Goal: Task Accomplishment & Management: Use online tool/utility

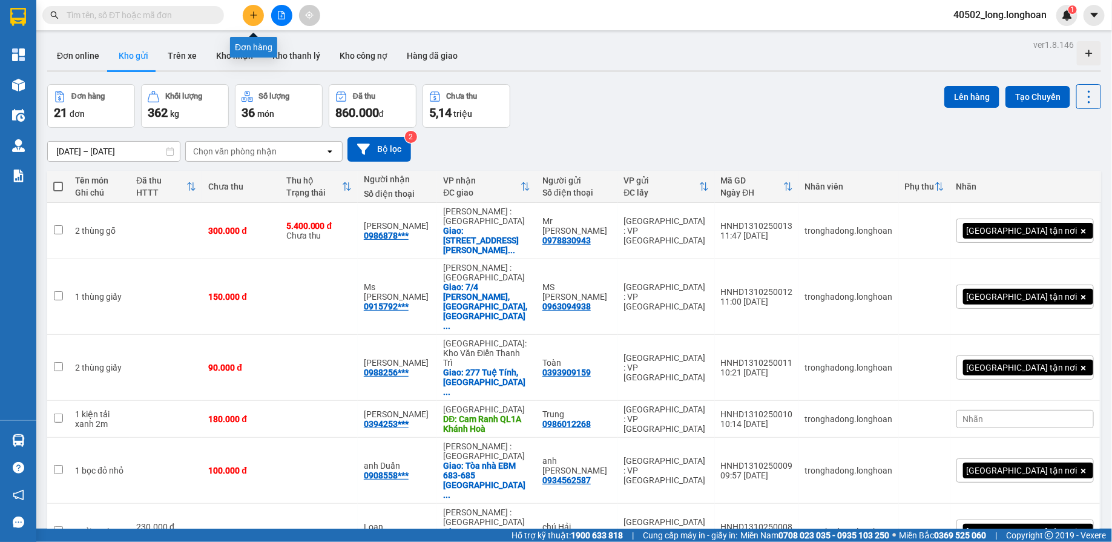
click at [255, 12] on icon "plus" at bounding box center [253, 15] width 8 height 8
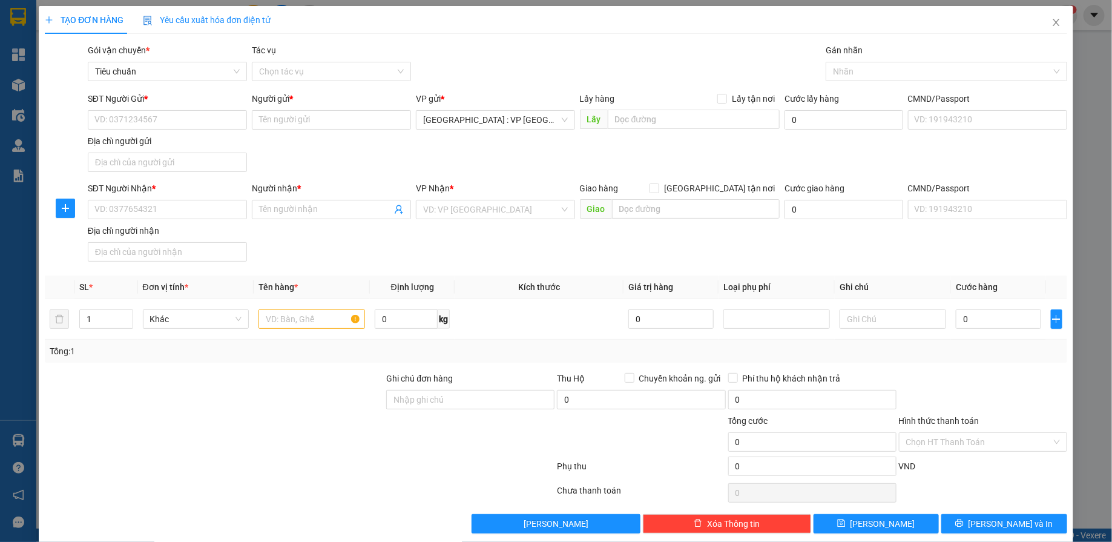
click at [953, 105] on div "CMND/Passport" at bounding box center [987, 98] width 159 height 13
click at [953, 110] on input "CMND/Passport" at bounding box center [987, 119] width 159 height 19
click at [953, 108] on div "CMND/Passport" at bounding box center [987, 101] width 159 height 18
click at [1052, 26] on icon "close" at bounding box center [1057, 23] width 10 height 10
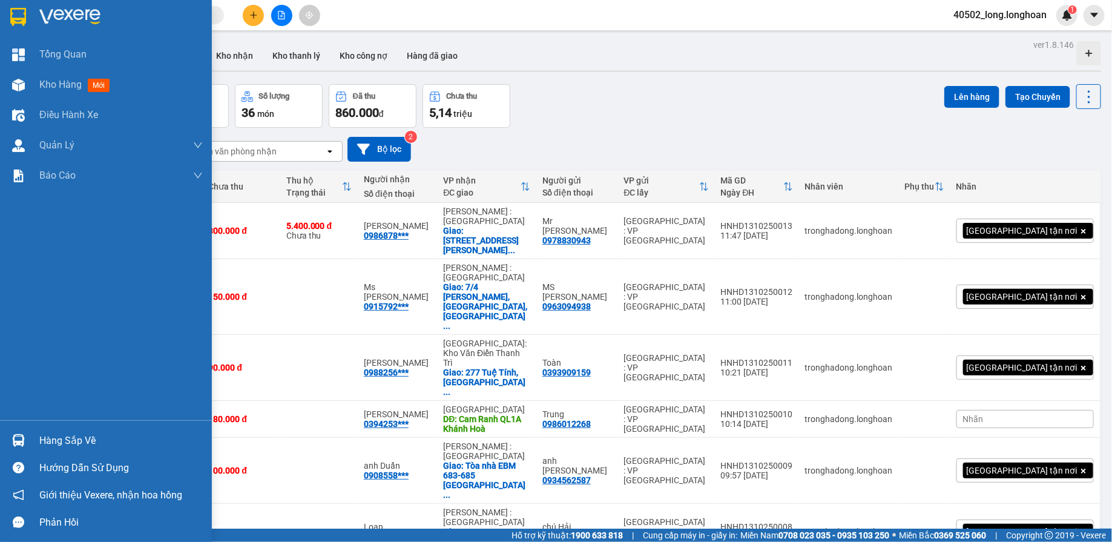
click at [28, 15] on div at bounding box center [106, 19] width 212 height 39
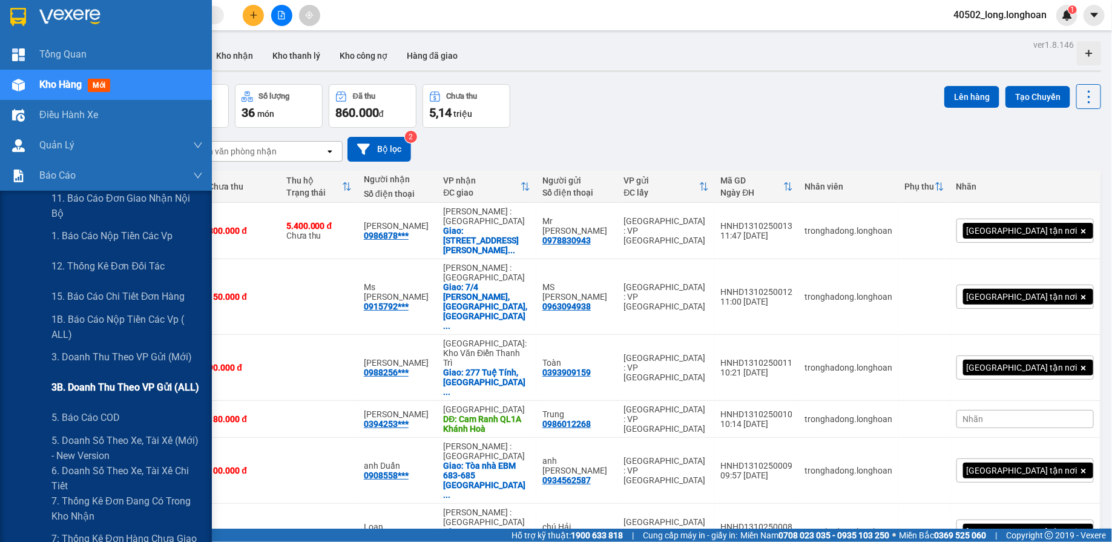
click at [87, 380] on span "3B. Doanh Thu theo VP Gửi (ALL)" at bounding box center [125, 387] width 148 height 15
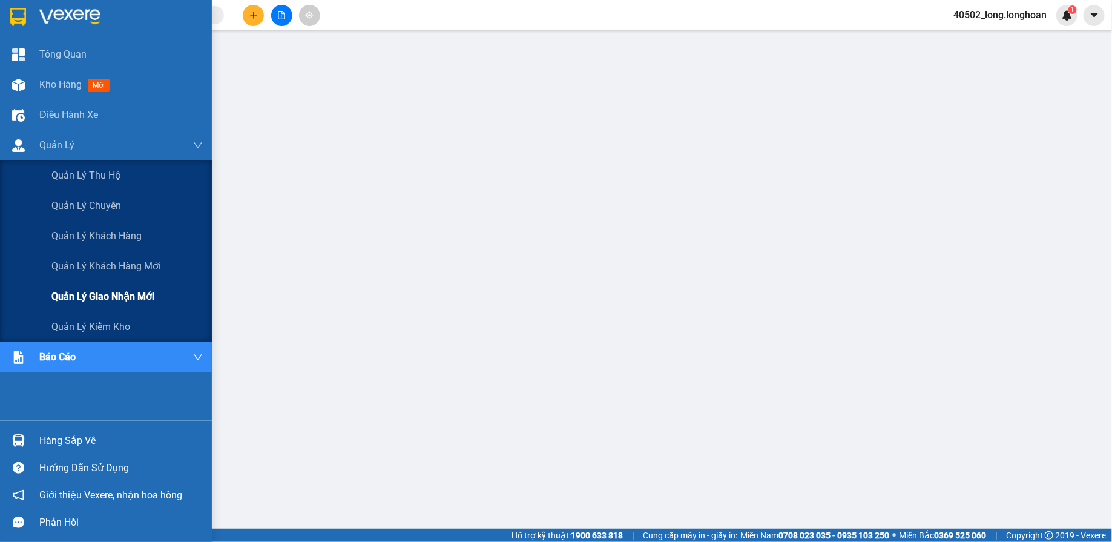
click at [129, 290] on span "Quản lý giao nhận mới" at bounding box center [102, 296] width 103 height 15
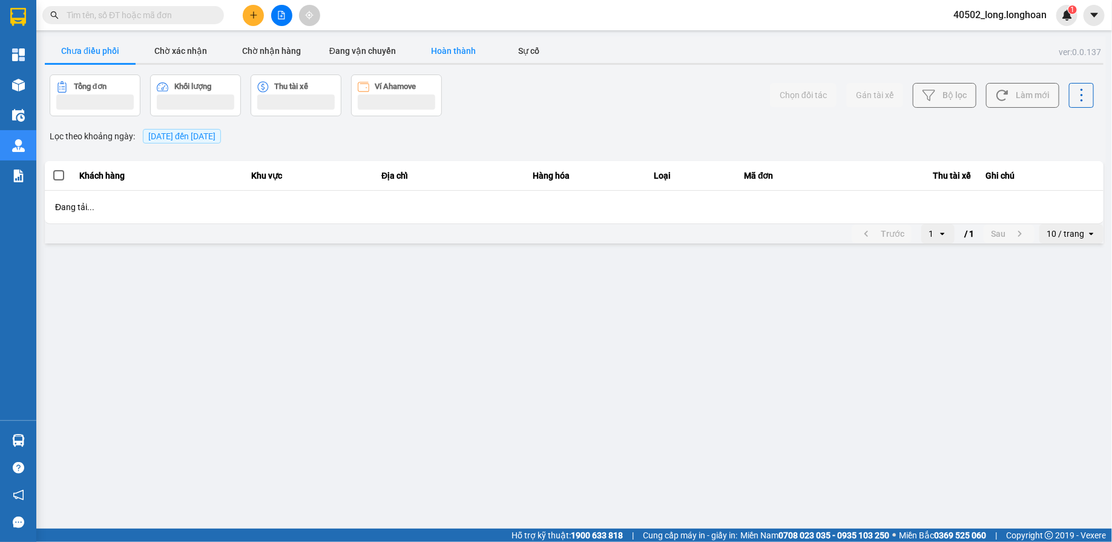
click at [458, 62] on button "Hoàn thành" at bounding box center [453, 51] width 91 height 24
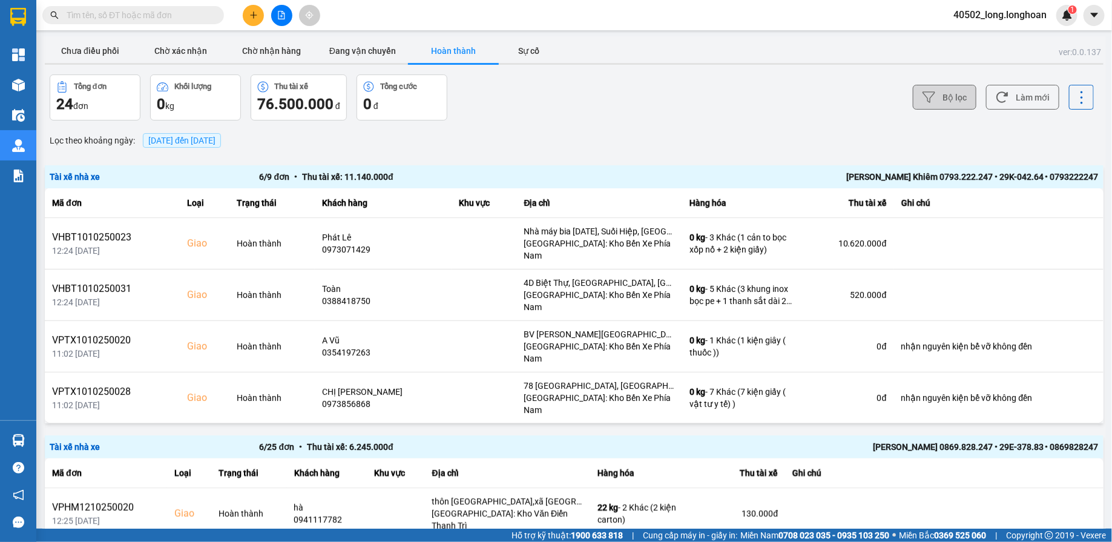
click at [953, 102] on button "Bộ lọc" at bounding box center [945, 97] width 64 height 25
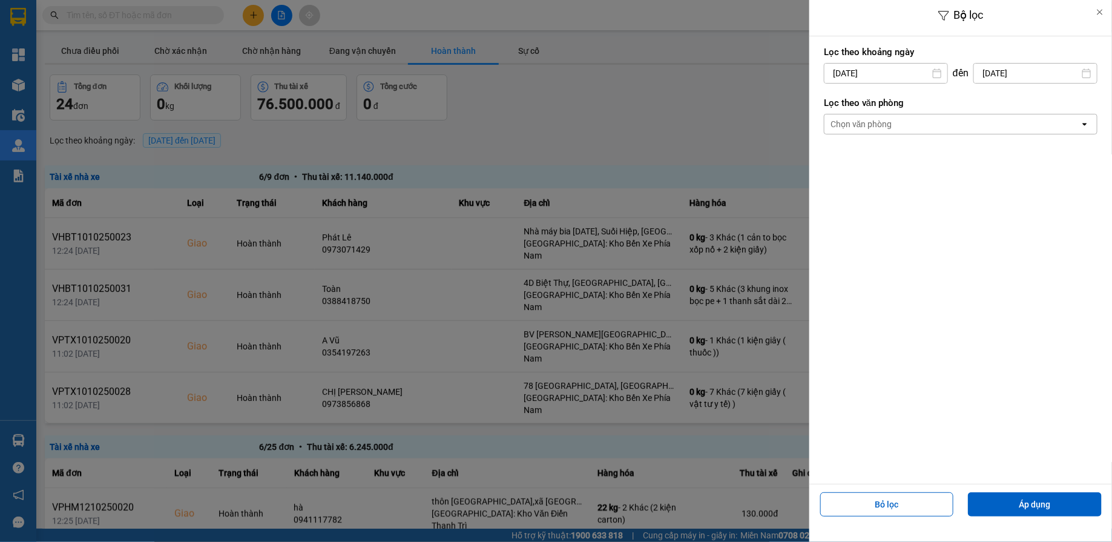
click at [875, 121] on div "Chọn văn phòng" at bounding box center [862, 124] width 62 height 12
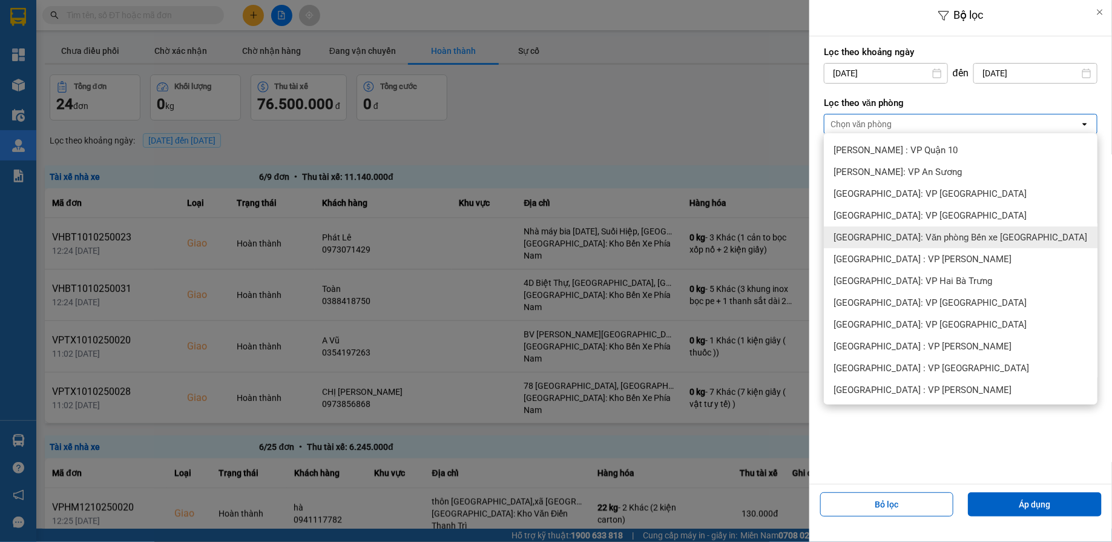
scroll to position [67, 0]
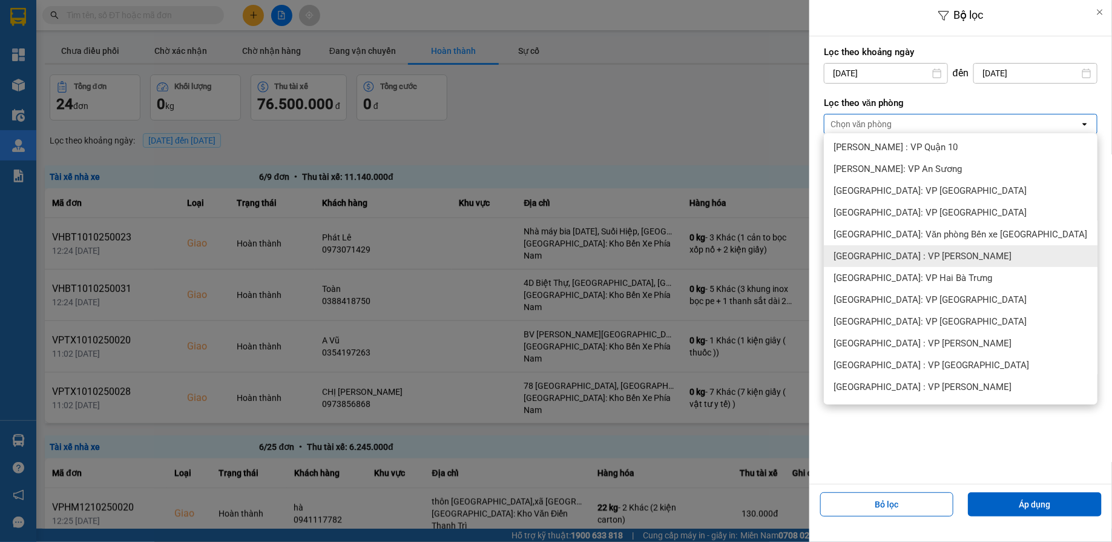
click at [900, 257] on span "[GEOGRAPHIC_DATA] : VP [PERSON_NAME]" at bounding box center [923, 256] width 178 height 12
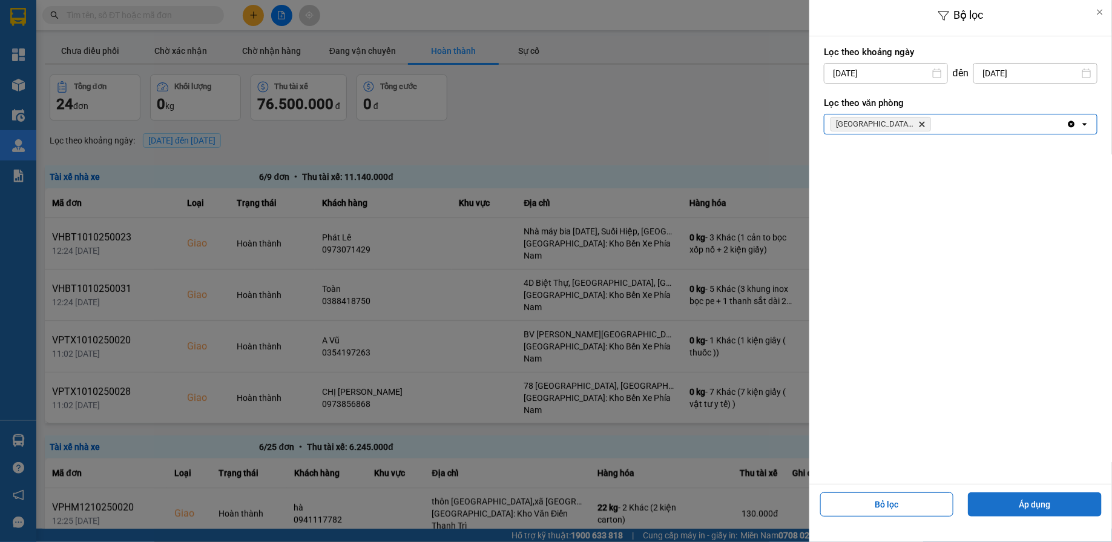
click at [1003, 496] on button "Áp dụng" at bounding box center [1035, 504] width 134 height 24
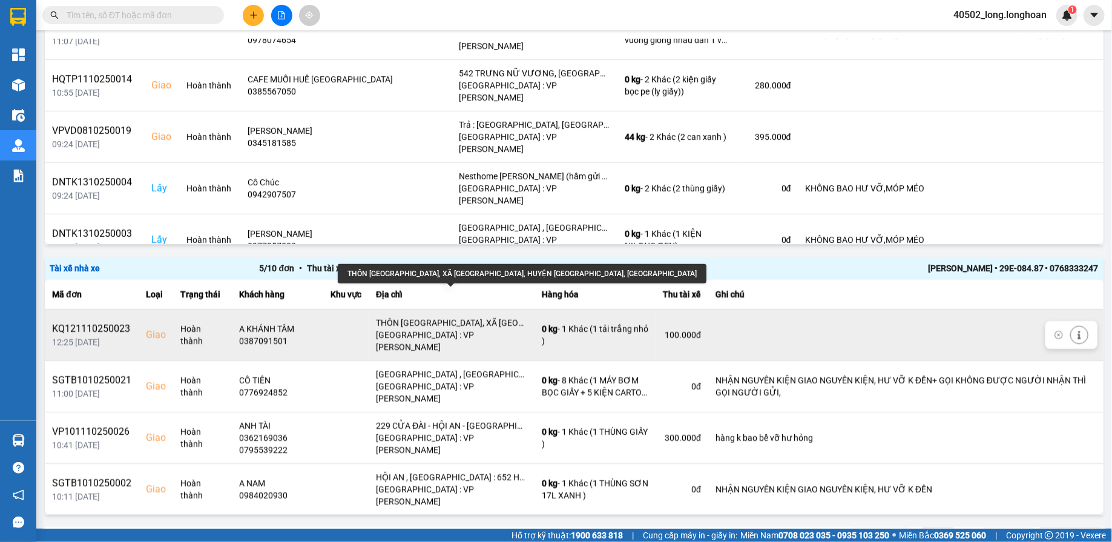
scroll to position [12, 0]
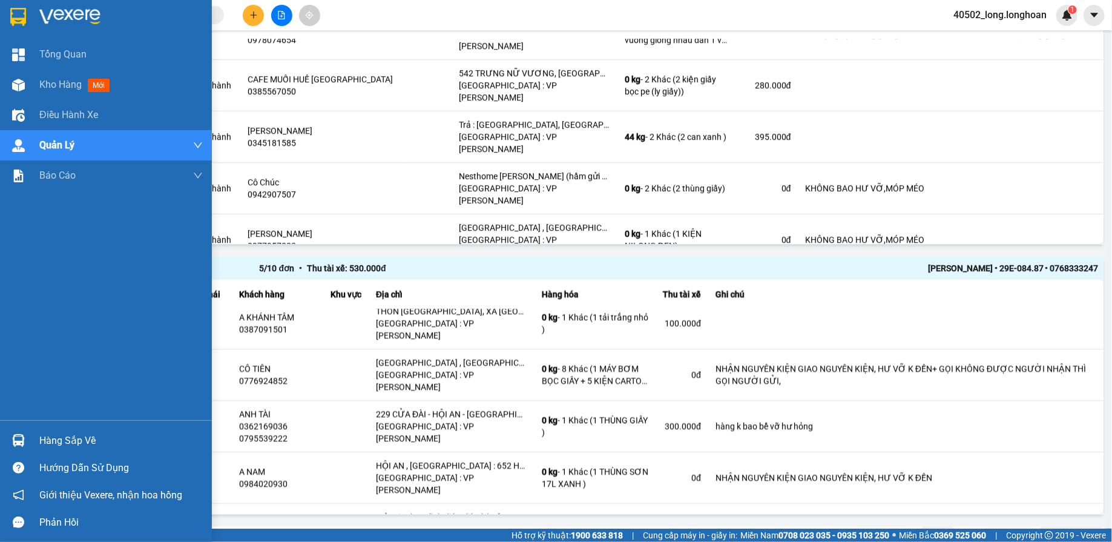
click at [31, 15] on div at bounding box center [106, 19] width 212 height 39
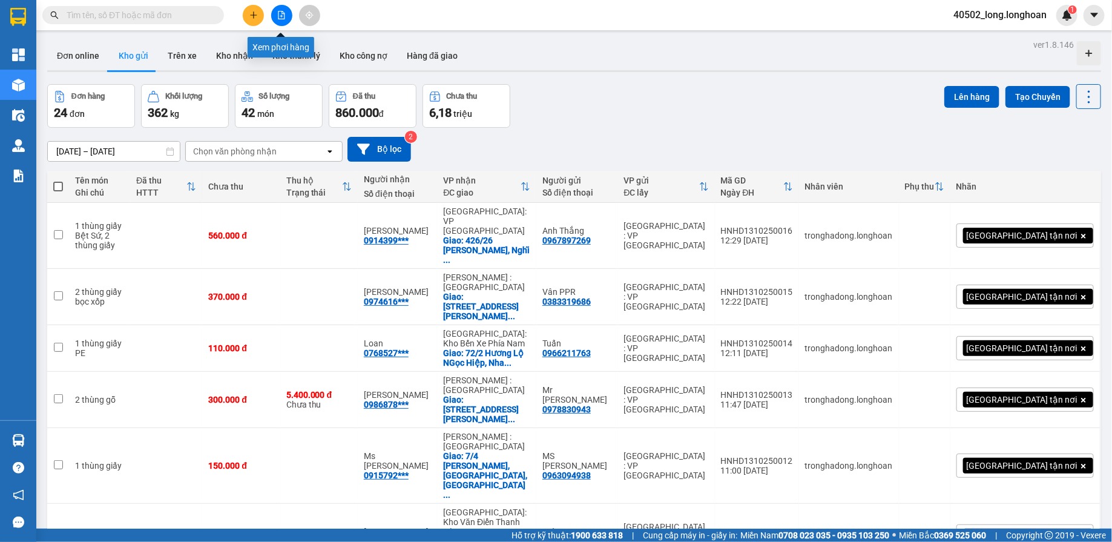
click at [280, 24] on button at bounding box center [281, 15] width 21 height 21
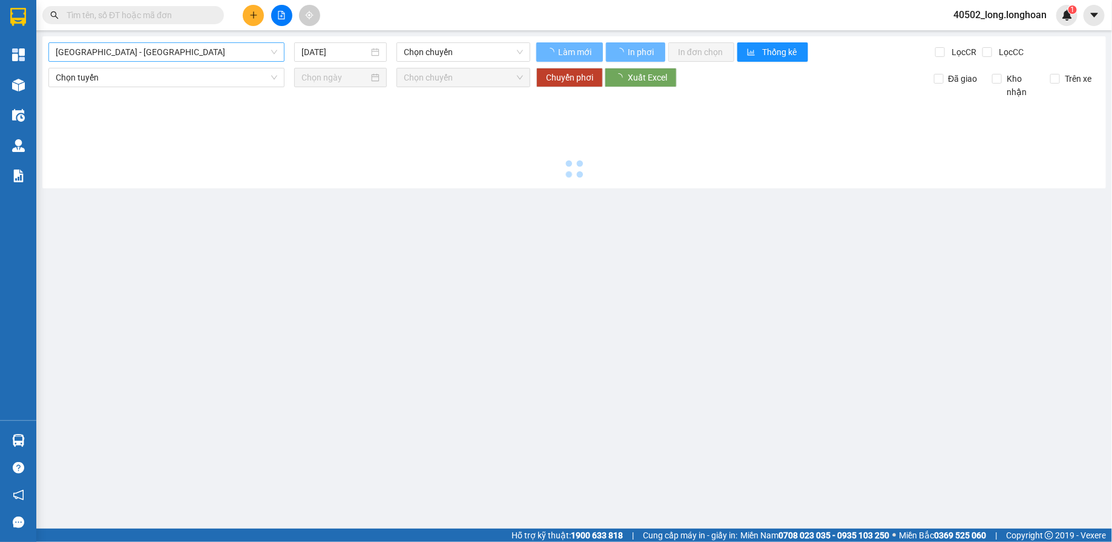
click at [254, 48] on span "[GEOGRAPHIC_DATA] - [GEOGRAPHIC_DATA]" at bounding box center [167, 52] width 222 height 18
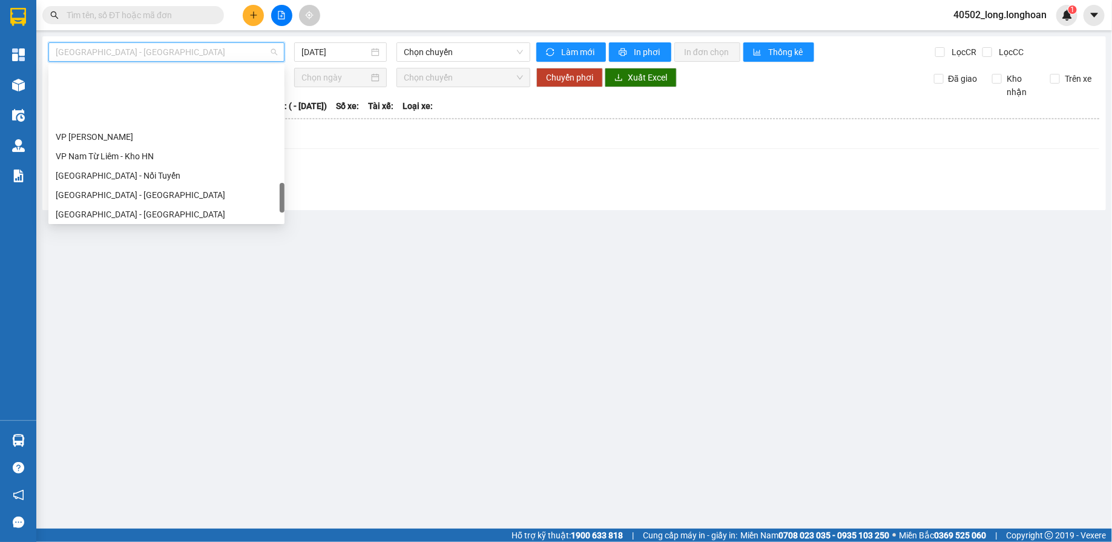
scroll to position [852, 0]
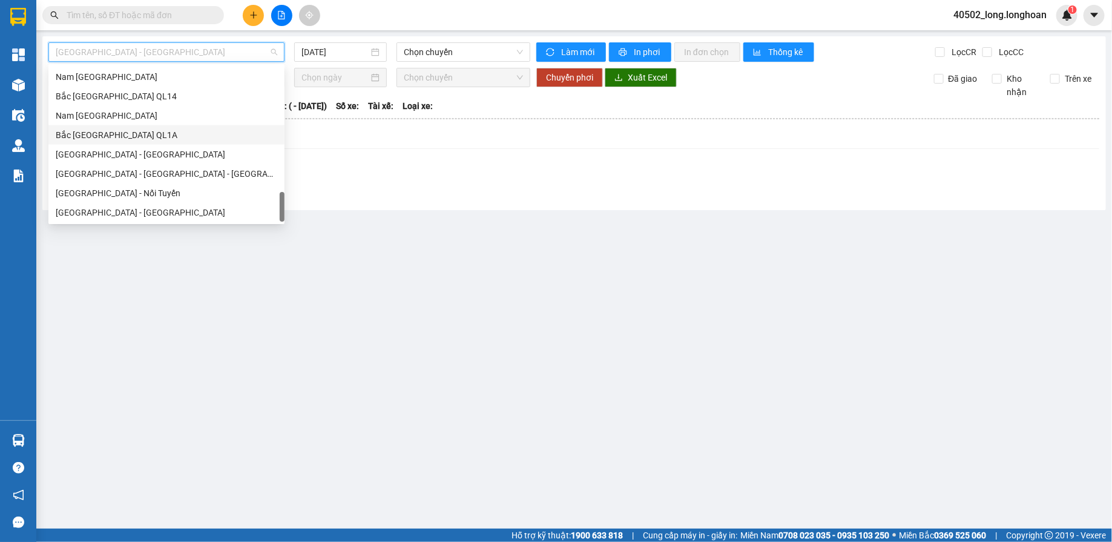
click at [165, 130] on div "Bắc [GEOGRAPHIC_DATA] QL1A" at bounding box center [167, 134] width 222 height 13
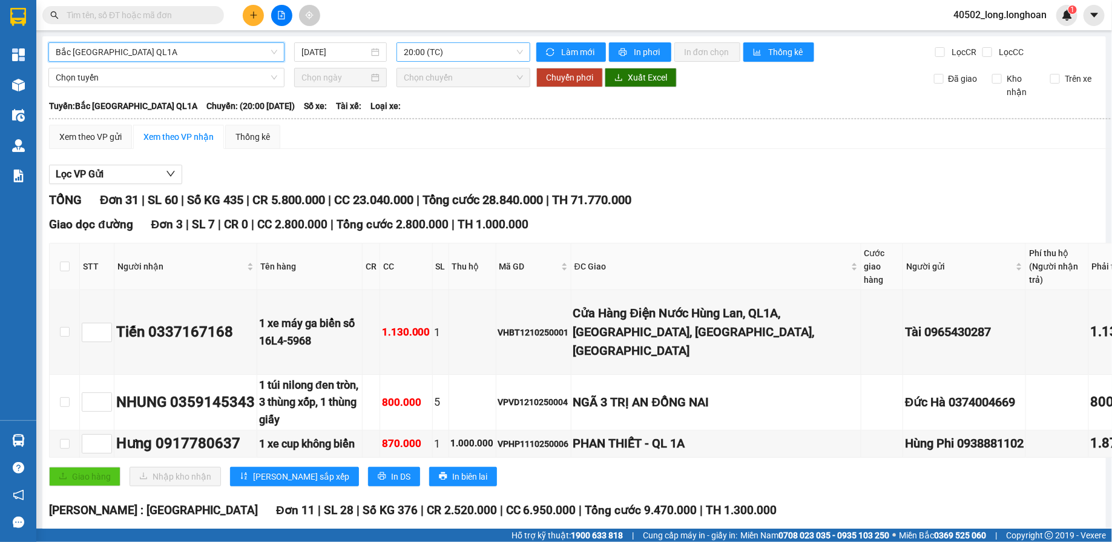
click at [444, 46] on span "20:00 (TC)" at bounding box center [463, 52] width 119 height 18
click at [346, 57] on input "[DATE]" at bounding box center [335, 51] width 67 height 13
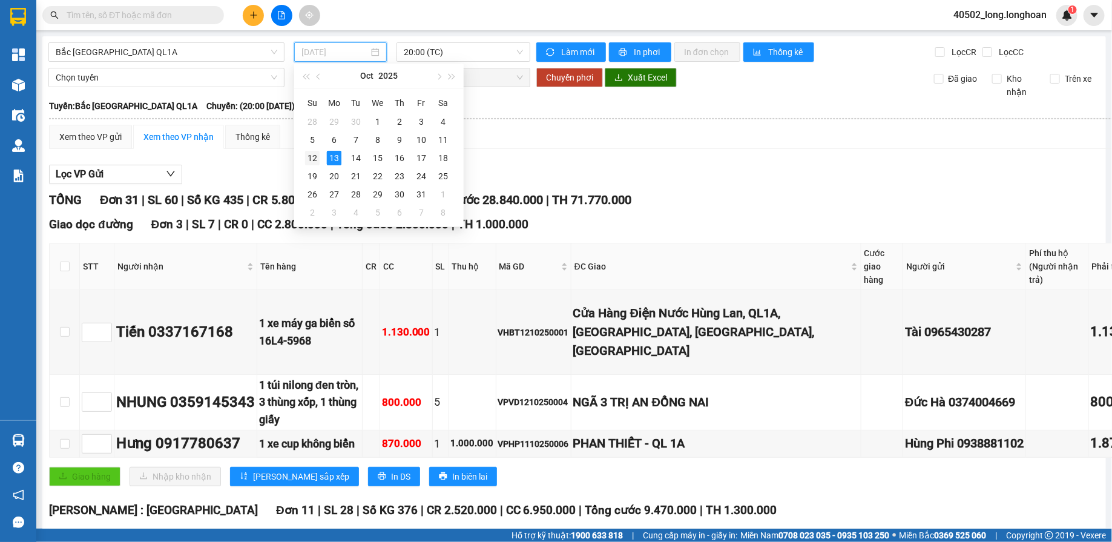
click at [318, 157] on div "12" at bounding box center [312, 158] width 15 height 15
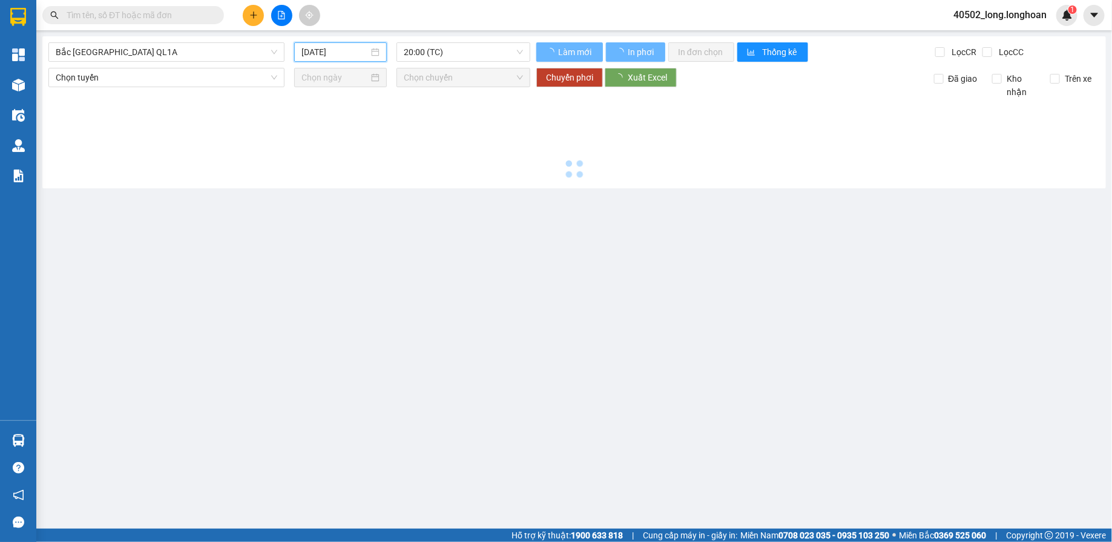
type input "[DATE]"
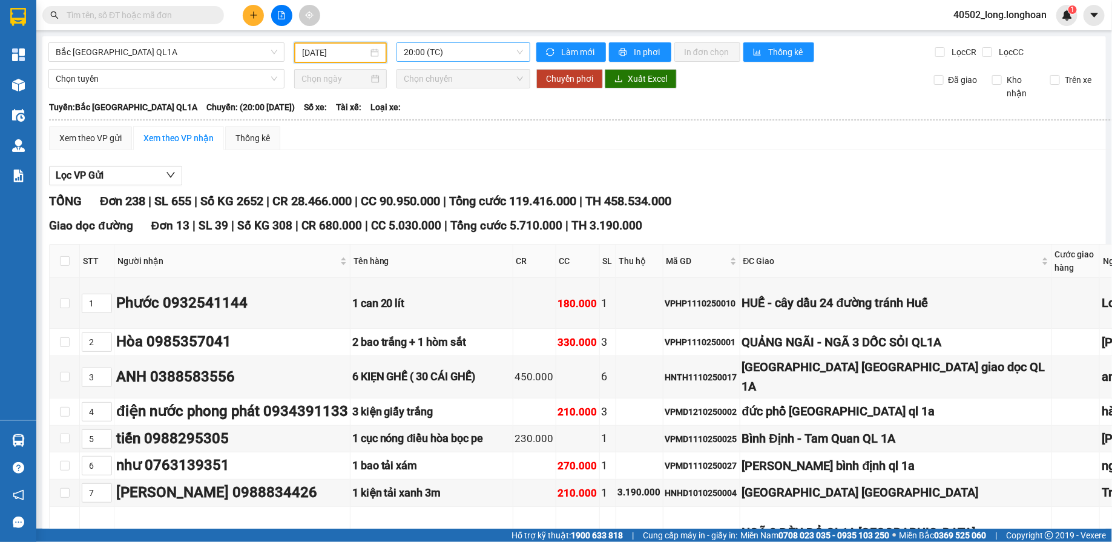
click at [480, 51] on span "20:00 (TC)" at bounding box center [463, 52] width 119 height 18
click at [499, 175] on div "Lọc VP Gửi" at bounding box center [764, 176] width 1431 height 20
click at [234, 56] on span "Bắc [GEOGRAPHIC_DATA] QL1A" at bounding box center [167, 52] width 222 height 18
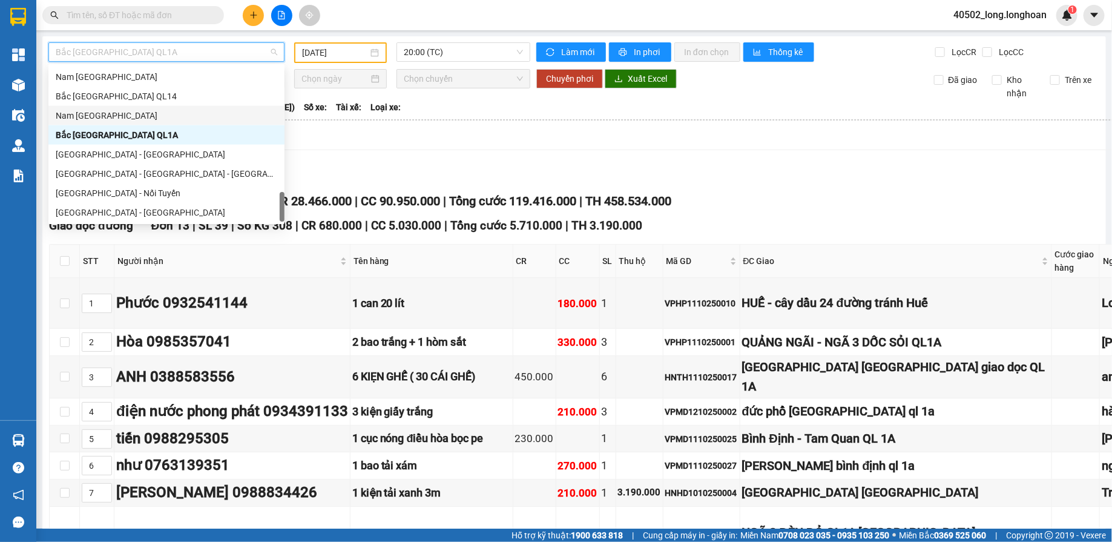
click at [151, 111] on div "Nam [GEOGRAPHIC_DATA]" at bounding box center [167, 115] width 222 height 13
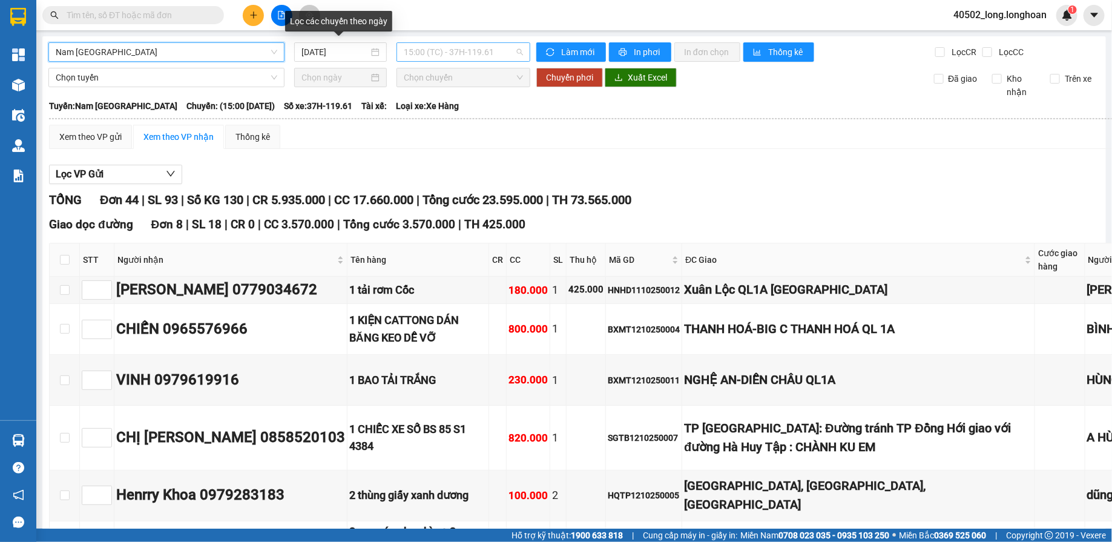
click at [420, 51] on span "15:00 (TC) - 37H-119.61" at bounding box center [463, 52] width 119 height 18
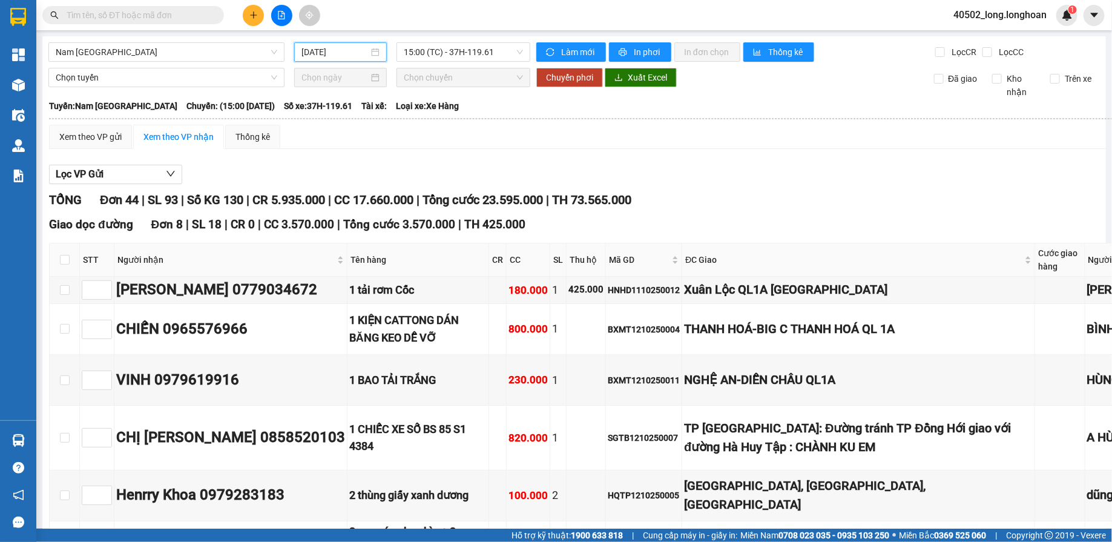
click at [357, 50] on input "[DATE]" at bounding box center [335, 51] width 67 height 13
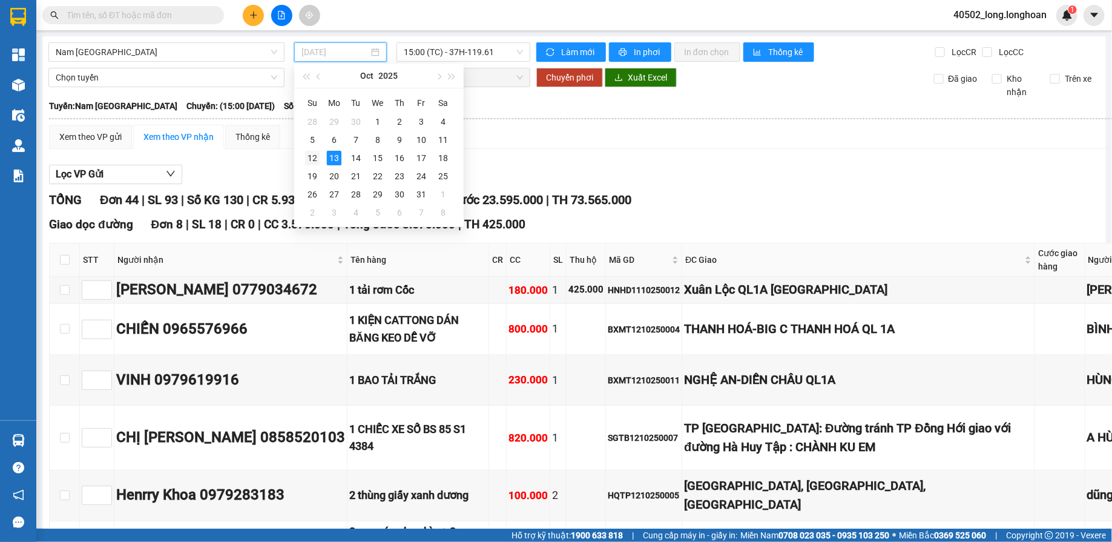
click at [315, 154] on div "12" at bounding box center [312, 158] width 15 height 15
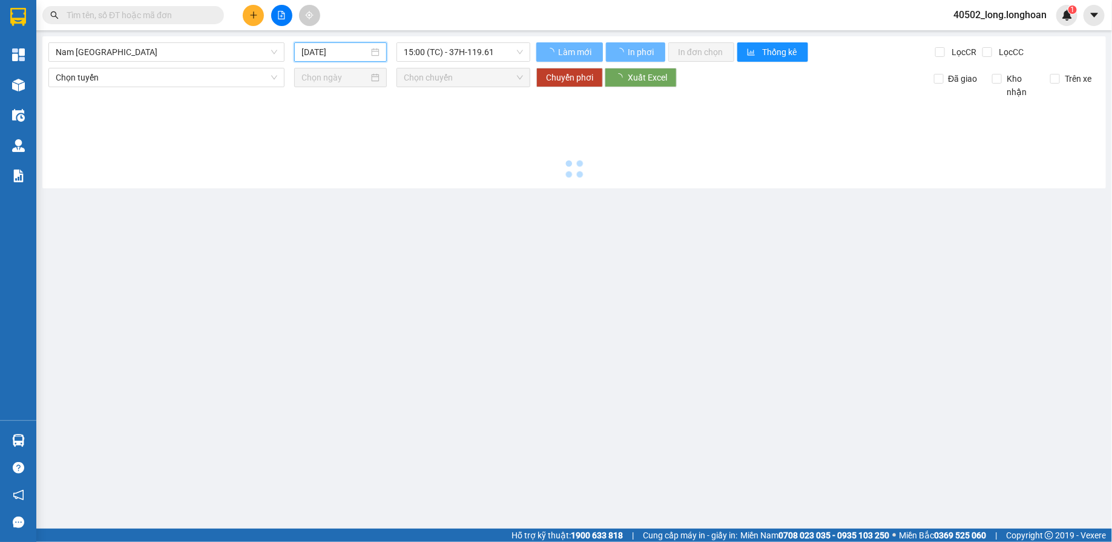
type input "[DATE]"
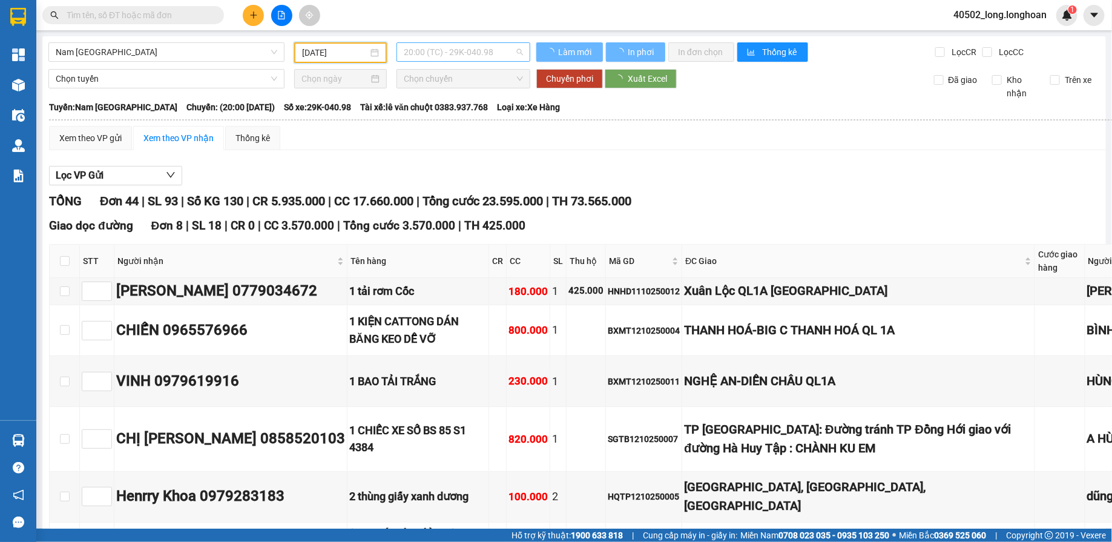
click at [470, 56] on span "20:00 (TC) - 29K-040.98" at bounding box center [463, 52] width 119 height 18
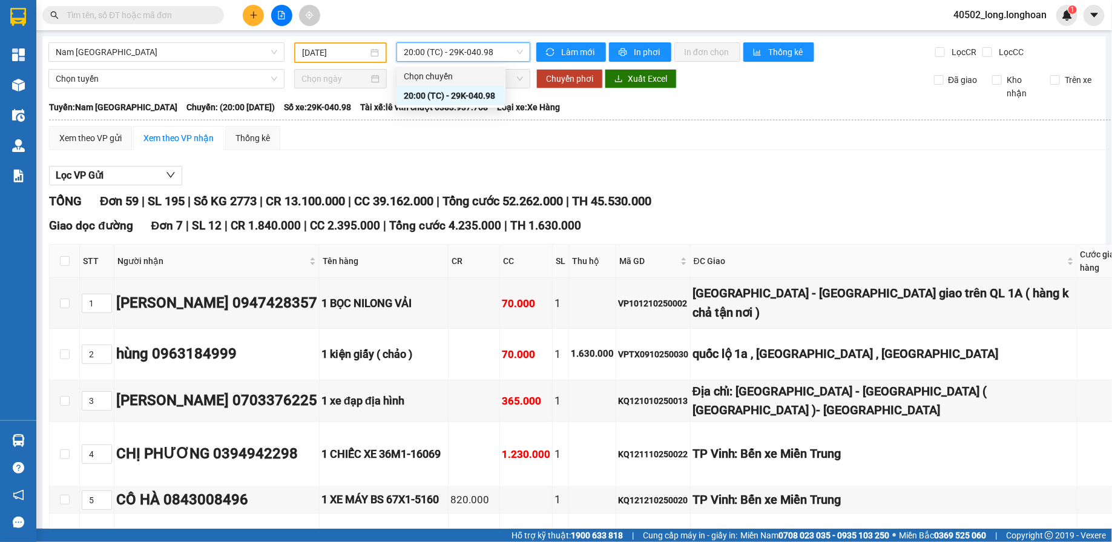
click at [524, 119] on hr at bounding box center [786, 119] width 1474 height 1
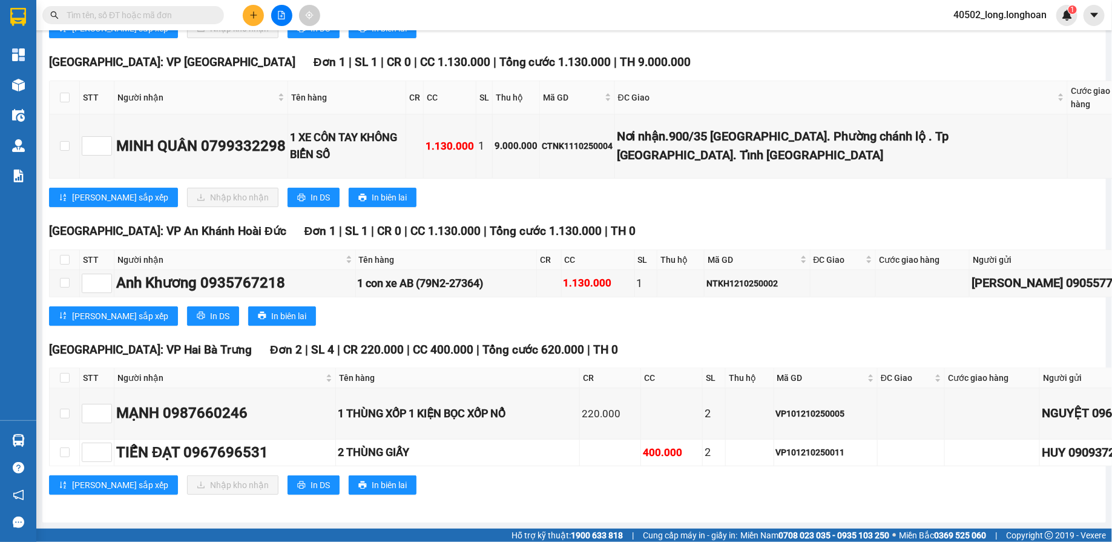
scroll to position [5504, 0]
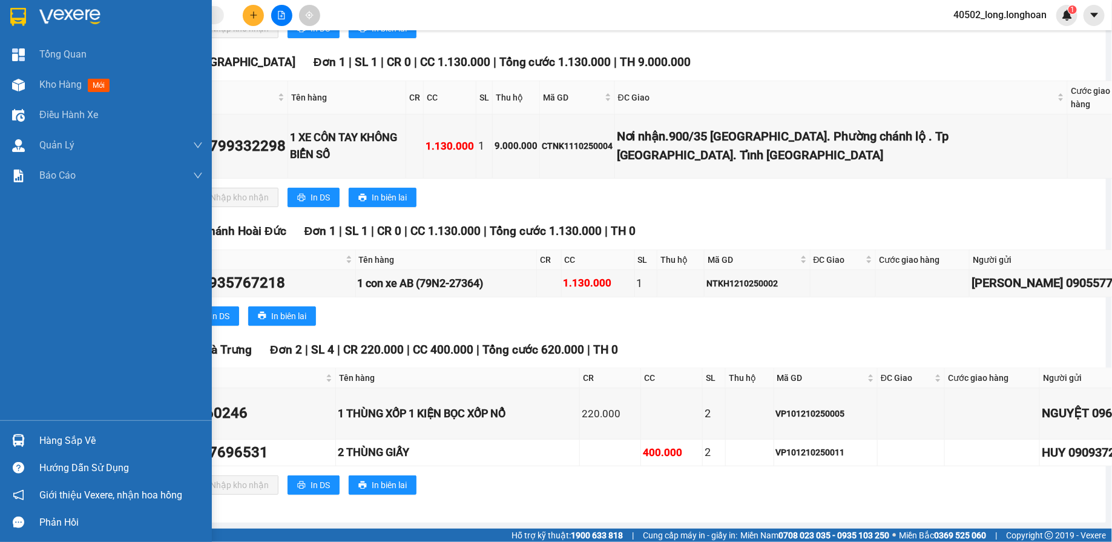
click at [24, 8] on img at bounding box center [18, 17] width 16 height 18
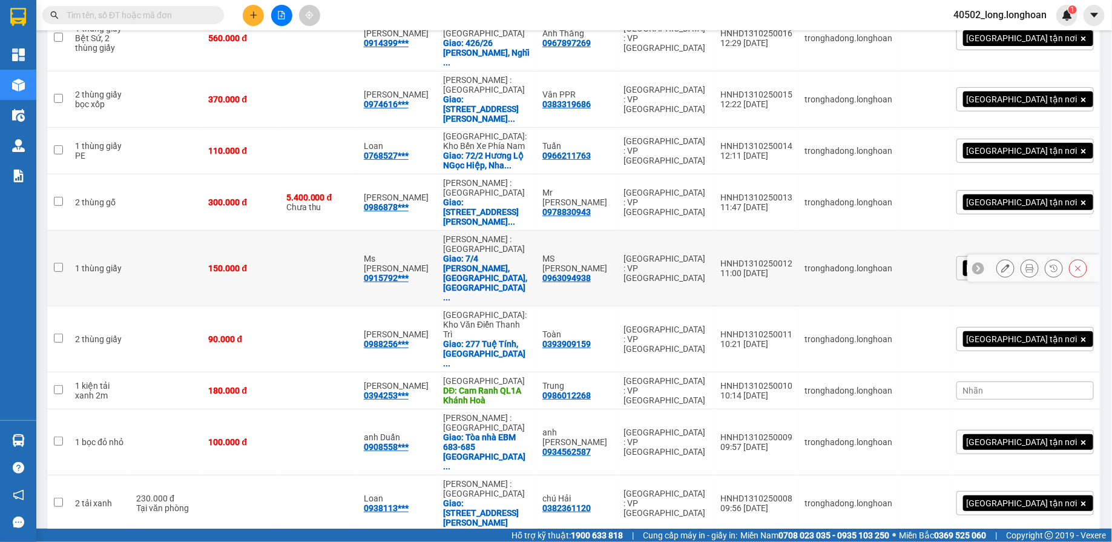
scroll to position [200, 0]
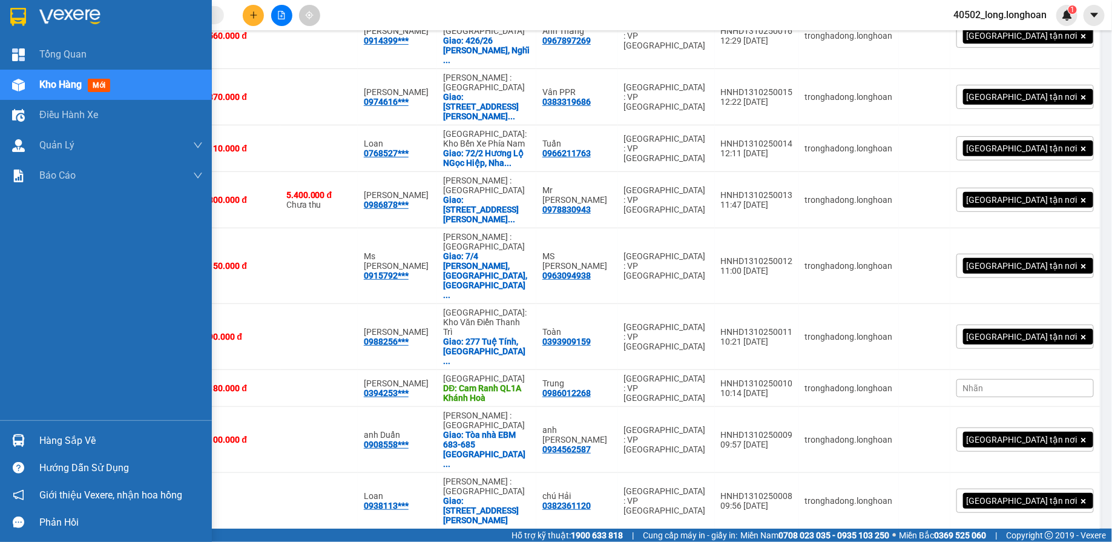
click at [23, 14] on img at bounding box center [18, 17] width 16 height 18
